Goal: Task Accomplishment & Management: Manage account settings

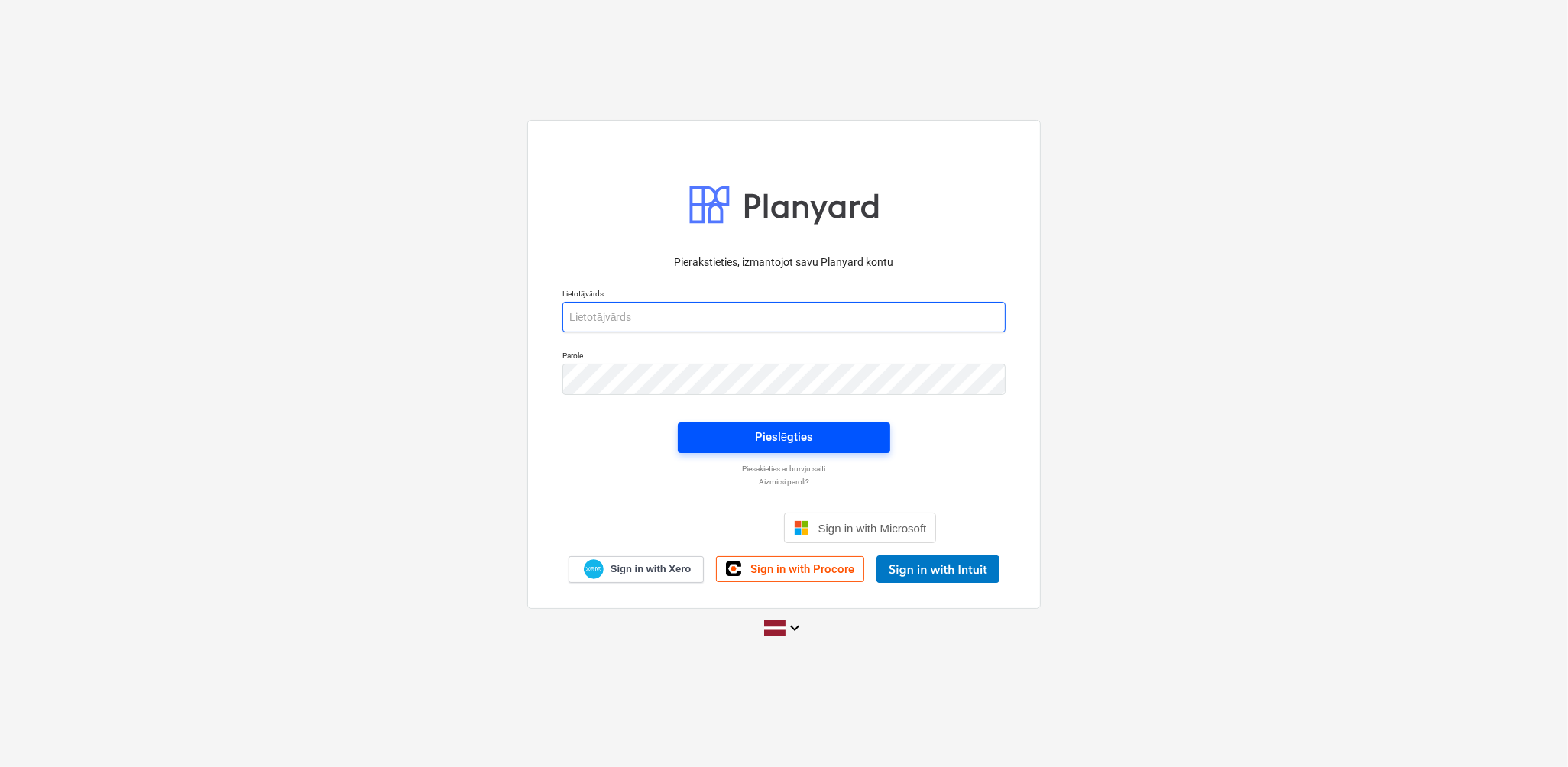
type input "[EMAIL_ADDRESS][DOMAIN_NAME]"
click at [796, 428] on div "Pieslēgties" at bounding box center [784, 437] width 58 height 20
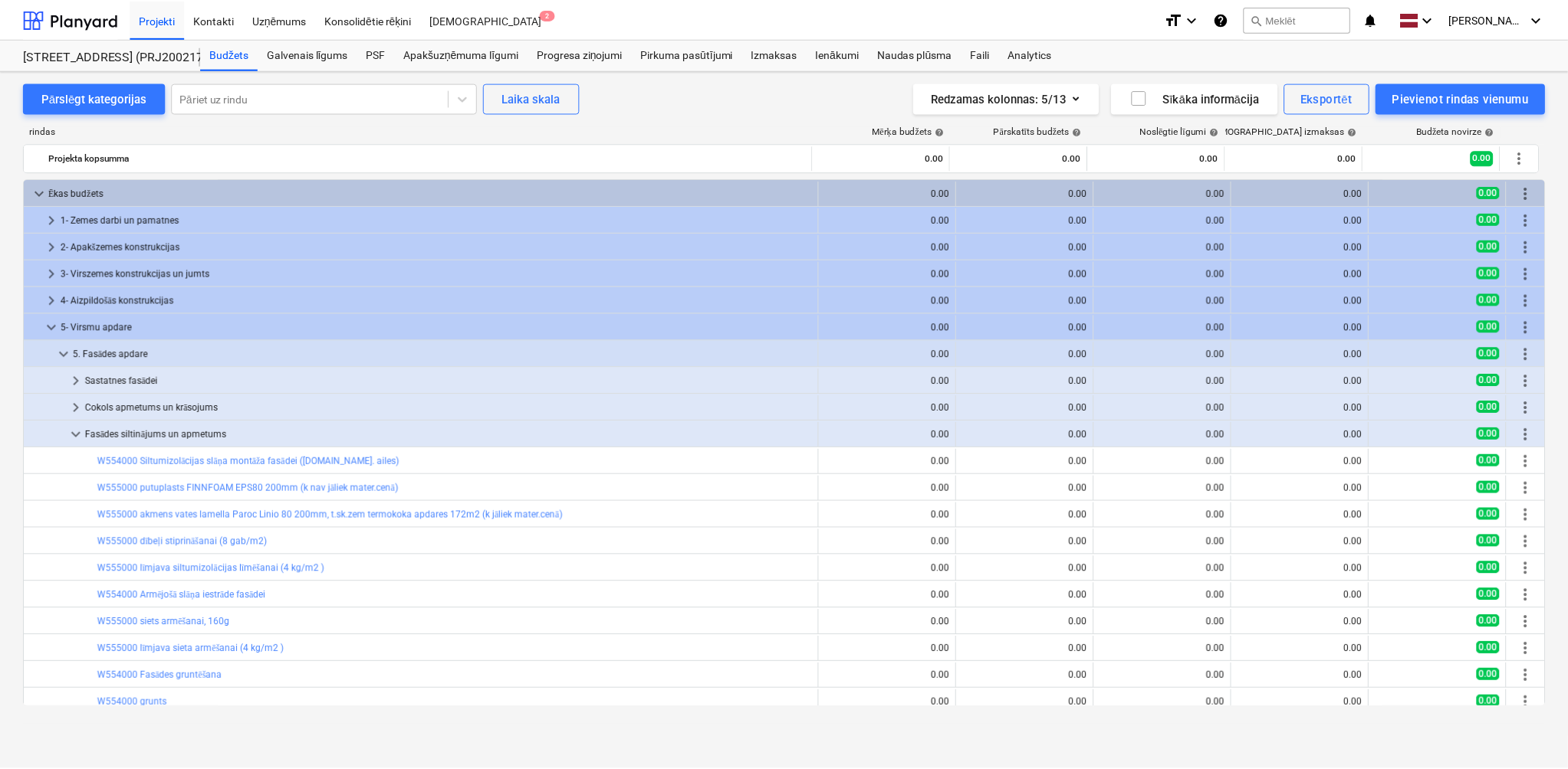
scroll to position [292, 0]
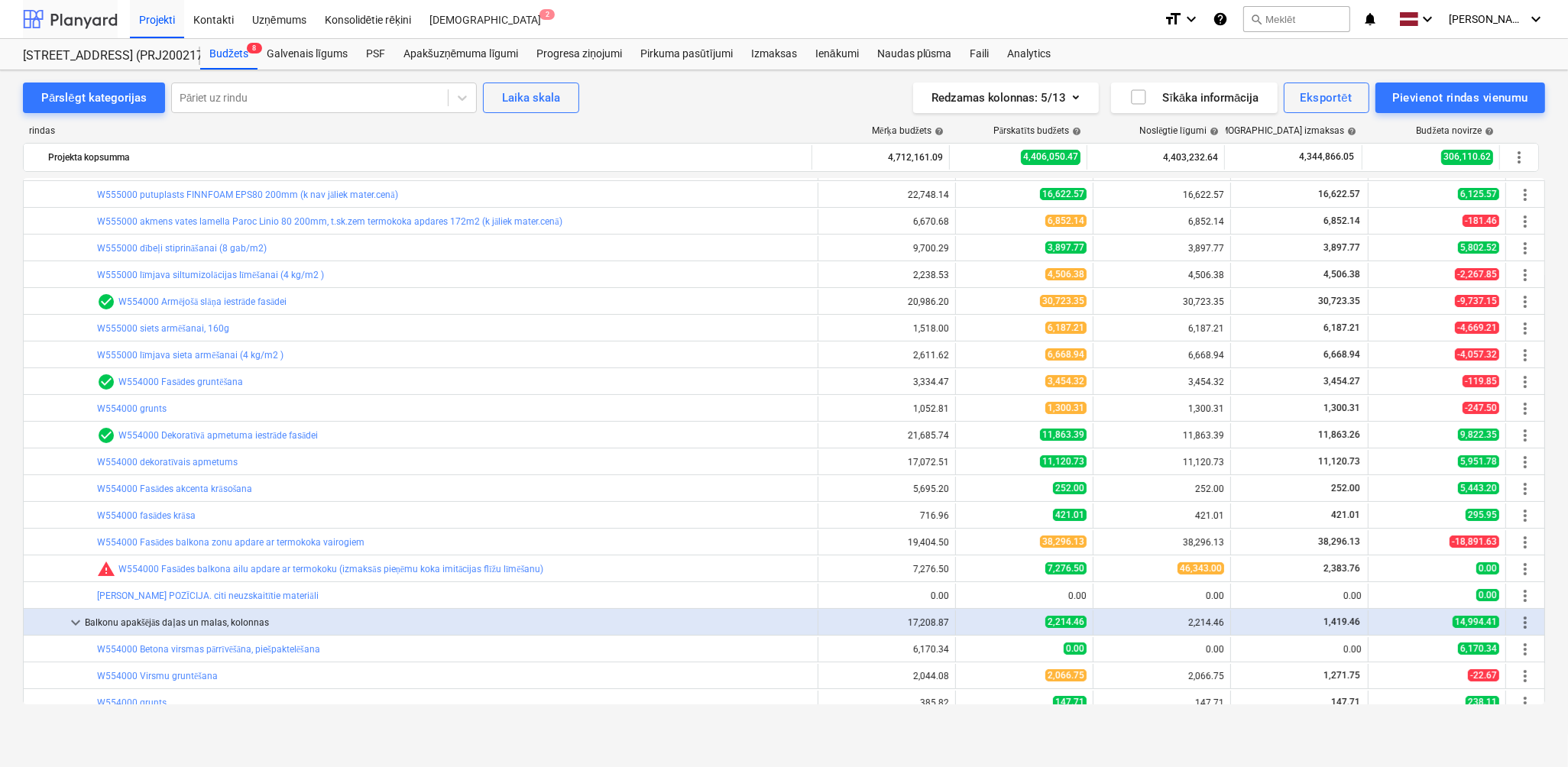
click at [80, 15] on div at bounding box center [70, 19] width 95 height 38
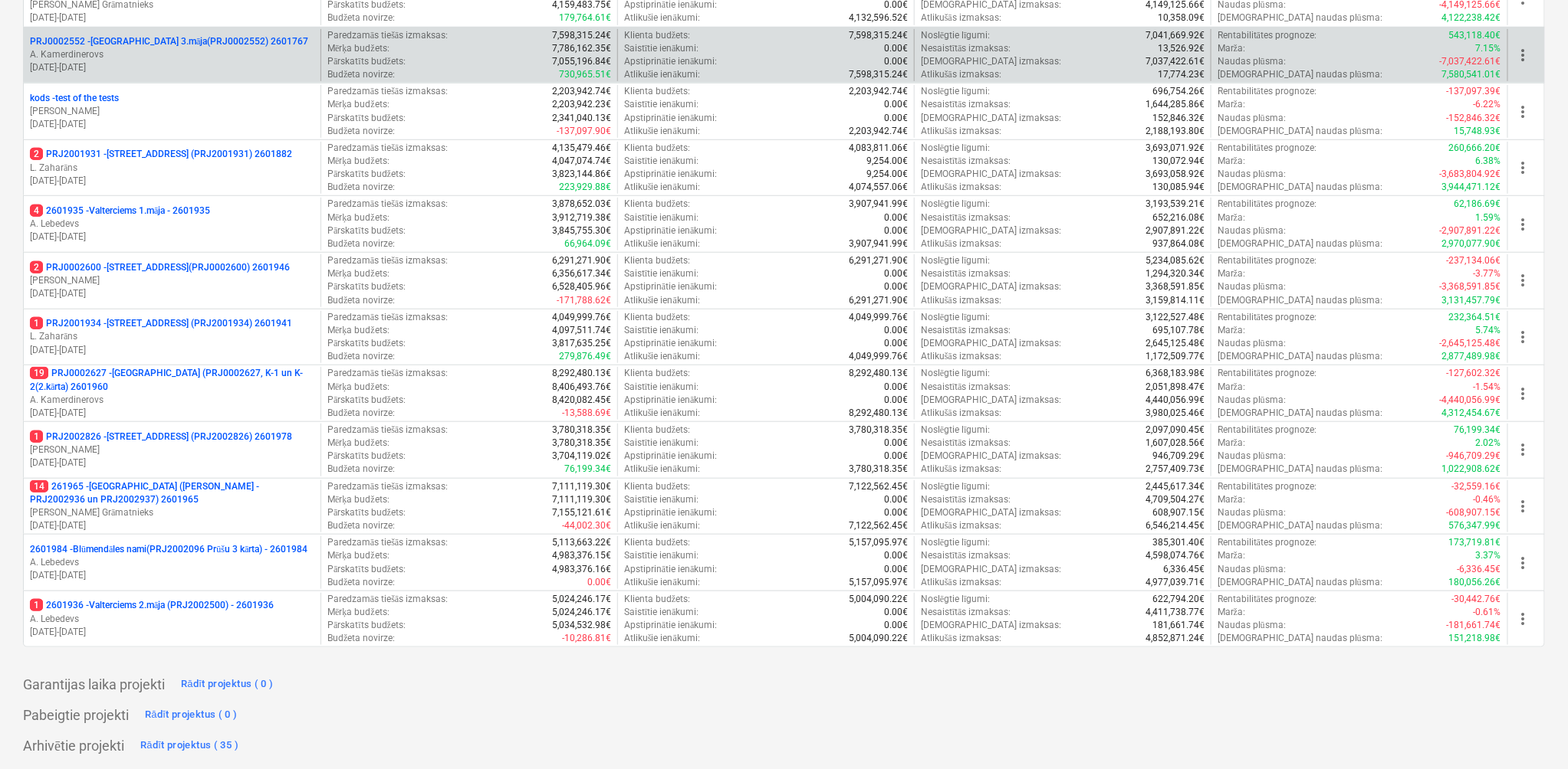
scroll to position [449, 0]
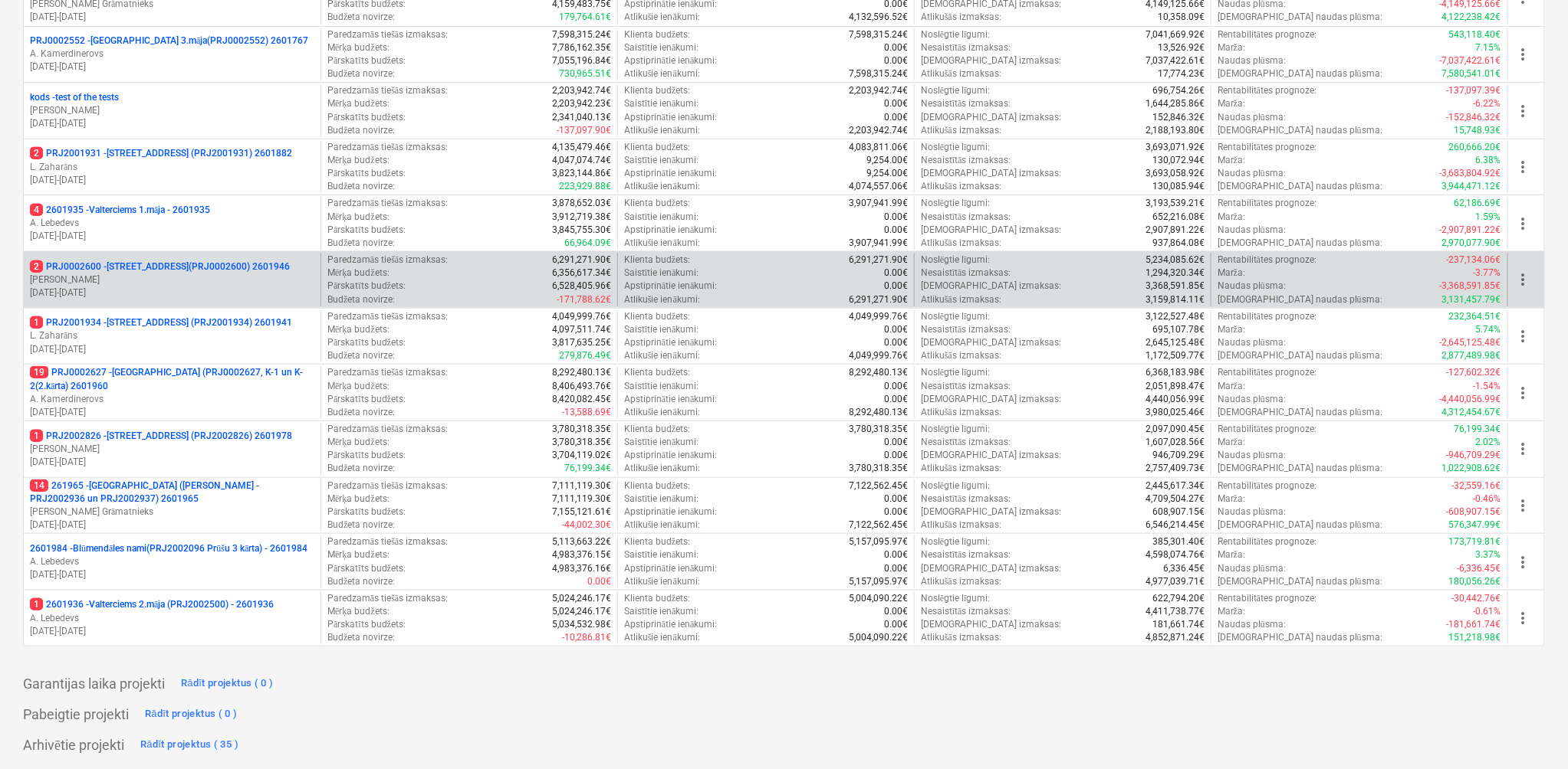
click at [187, 283] on p "[PERSON_NAME]" at bounding box center [172, 280] width 284 height 13
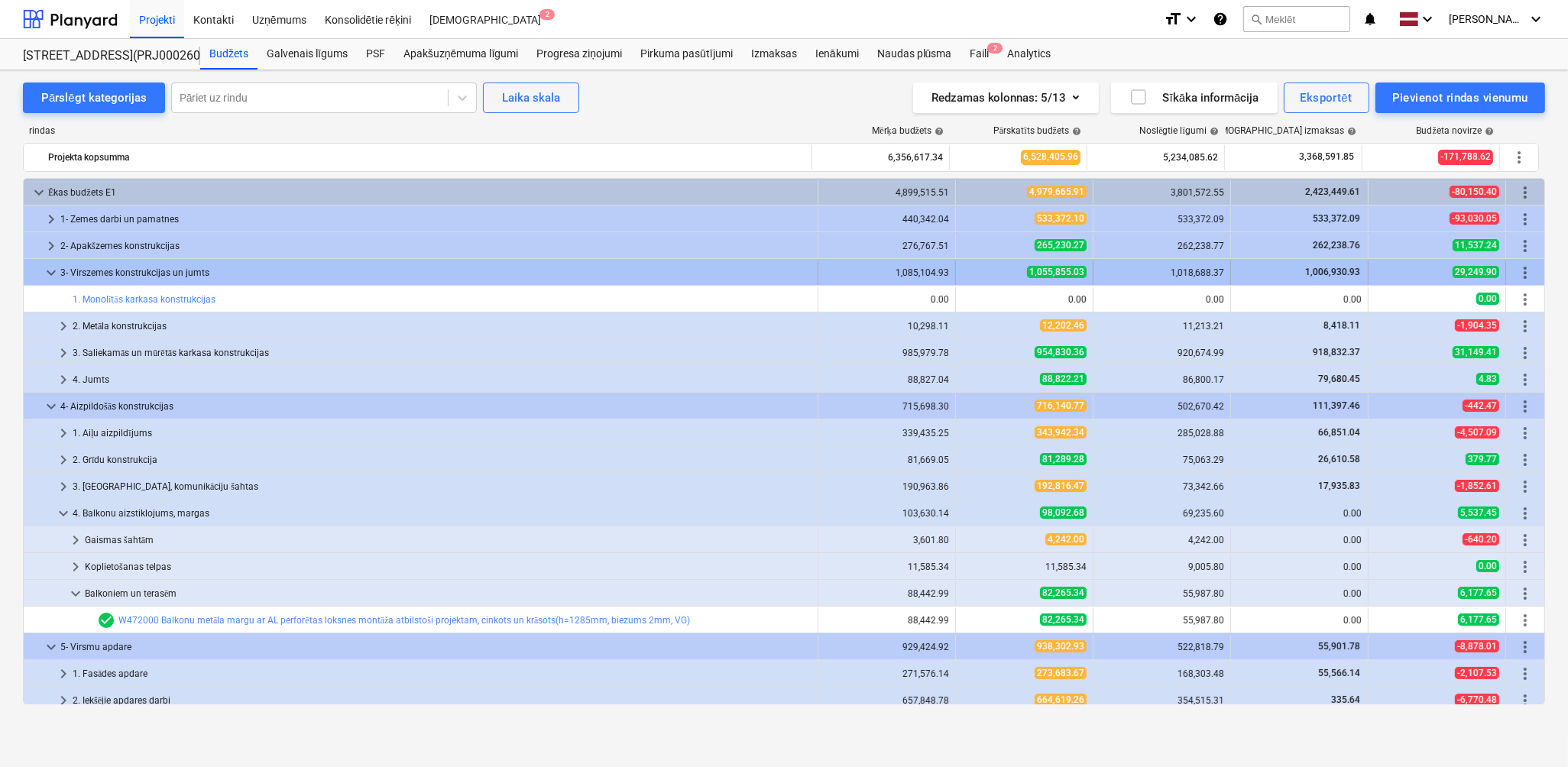
click at [55, 275] on span "keyboard_arrow_down" at bounding box center [51, 273] width 18 height 18
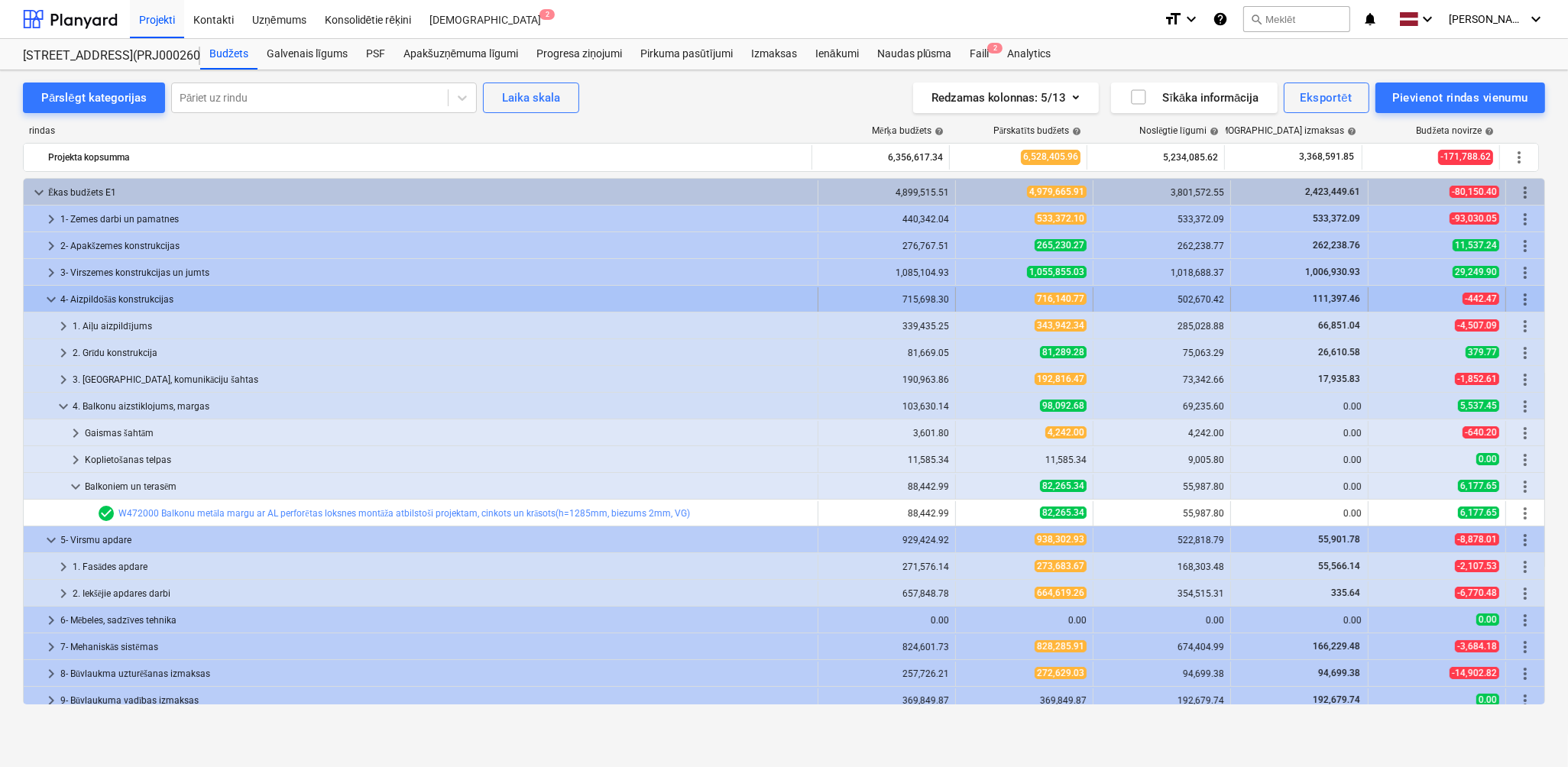
click at [50, 302] on span "keyboard_arrow_down" at bounding box center [51, 300] width 18 height 18
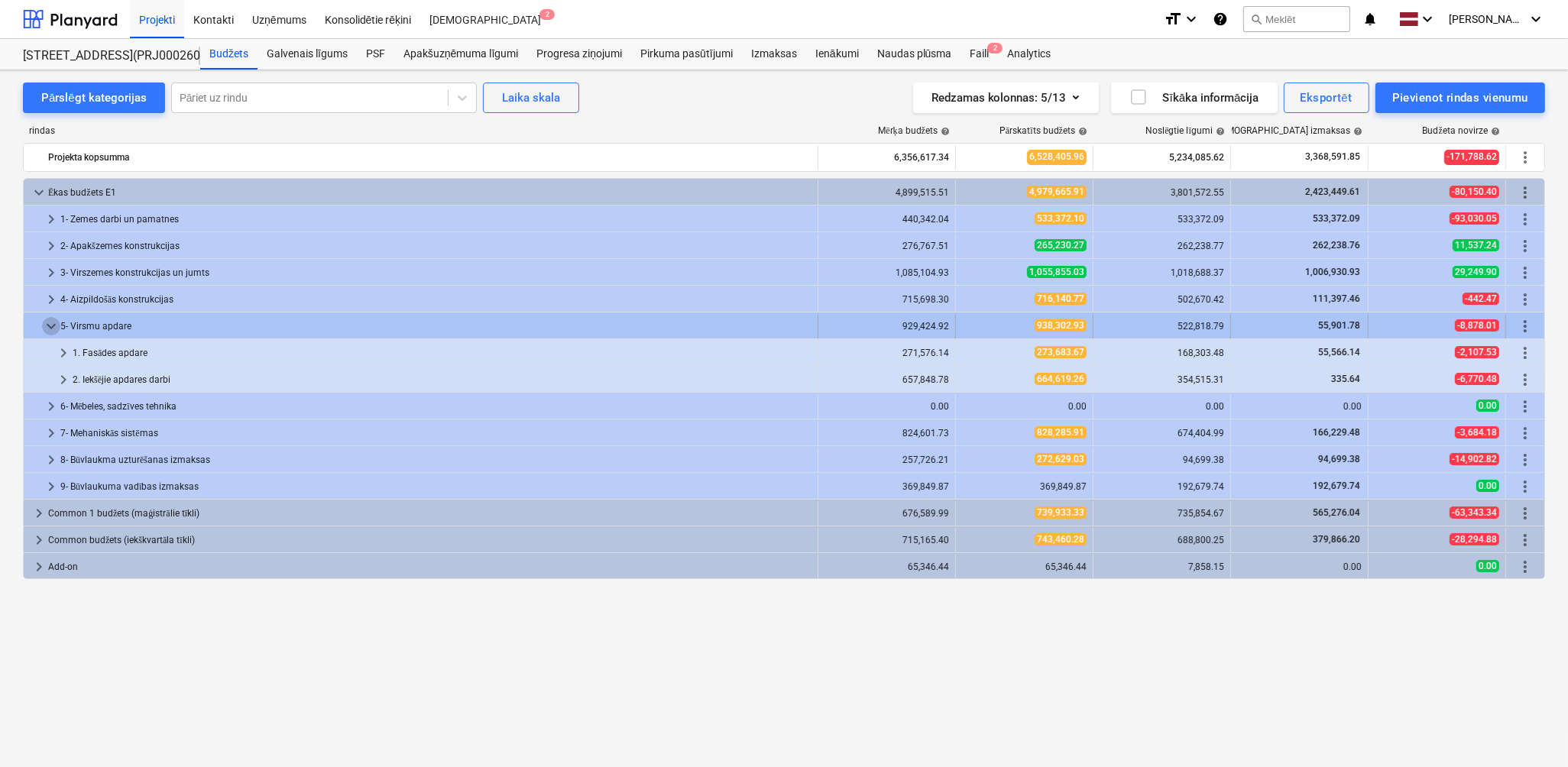
click at [43, 326] on span "keyboard_arrow_down" at bounding box center [51, 326] width 18 height 18
